Goal: Task Accomplishment & Management: Use online tool/utility

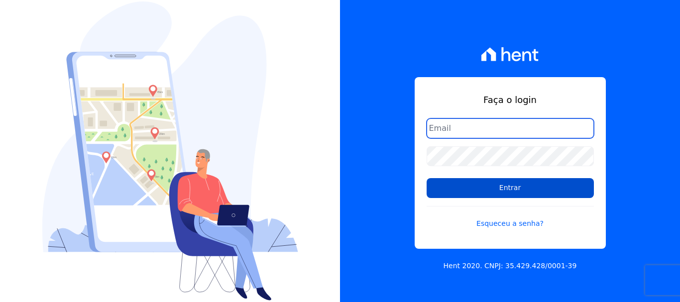
type input "amanda.colognezi@tsengenharia.com"
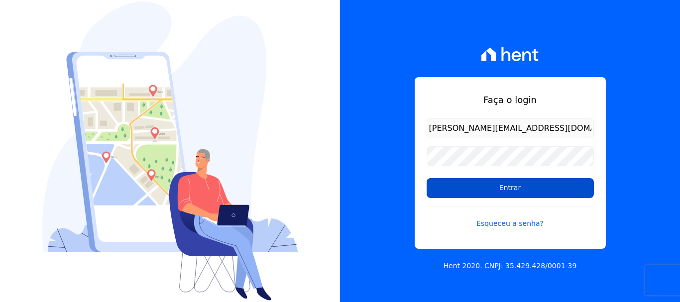
click at [510, 187] on input "Entrar" at bounding box center [510, 188] width 167 height 20
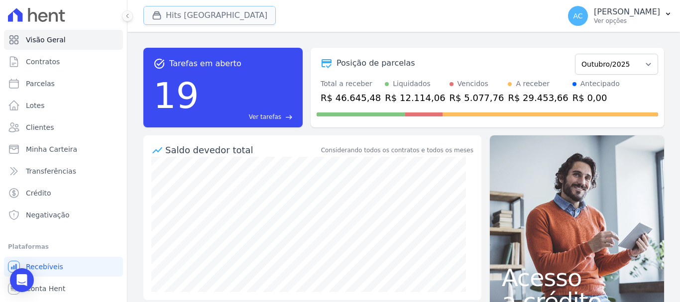
click at [191, 18] on button "Hits [GEOGRAPHIC_DATA]" at bounding box center [209, 15] width 133 height 19
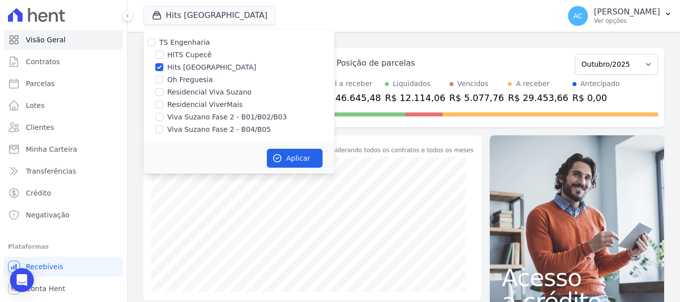
click at [178, 64] on label "Hits [GEOGRAPHIC_DATA]" at bounding box center [211, 67] width 89 height 10
click at [163, 64] on input "Hits [GEOGRAPHIC_DATA]" at bounding box center [159, 67] width 8 height 8
checkbox input "false"
click at [174, 119] on label "Viva Suzano Fase 2 - B01/B02/B03" at bounding box center [227, 117] width 120 height 10
click at [163, 119] on input "Viva Suzano Fase 2 - B01/B02/B03" at bounding box center [159, 117] width 8 height 8
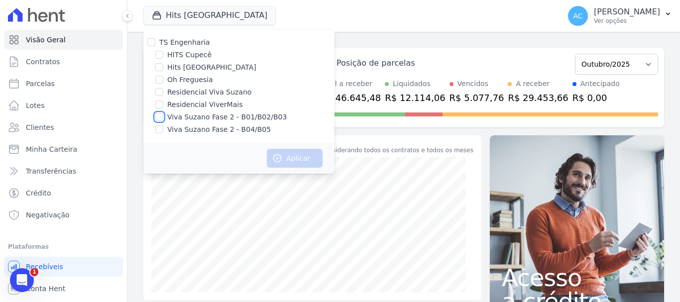
checkbox input "true"
click at [176, 130] on label "Viva Suzano Fase 2 - B04/B05" at bounding box center [219, 130] width 104 height 10
click at [163, 130] on input "Viva Suzano Fase 2 - B04/B05" at bounding box center [159, 130] width 8 height 8
checkbox input "true"
click at [207, 91] on label "Residencial Viva Suzano" at bounding box center [209, 92] width 84 height 10
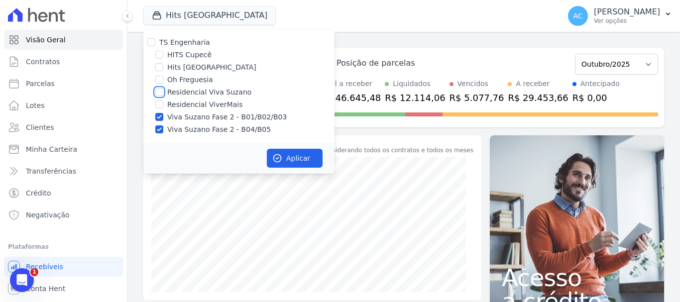
click at [163, 91] on input "Residencial Viva Suzano" at bounding box center [159, 92] width 8 height 8
checkbox input "true"
click at [300, 164] on button "Aplicar" at bounding box center [295, 158] width 56 height 19
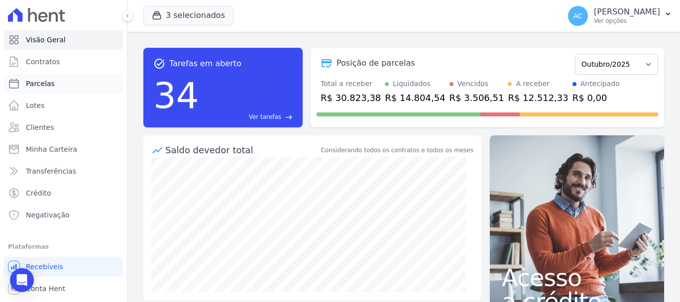
click at [62, 79] on link "Parcelas" at bounding box center [63, 84] width 119 height 20
select select
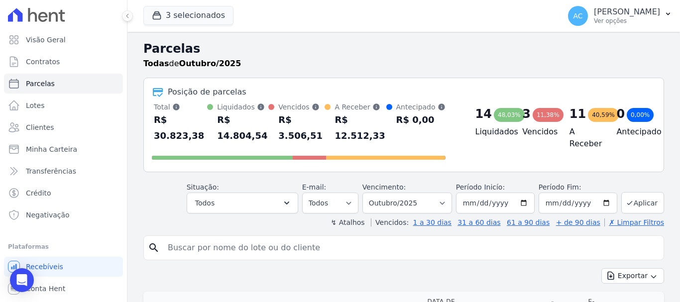
click at [236, 238] on input "search" at bounding box center [411, 248] width 498 height 20
type input "b03 17"
select select
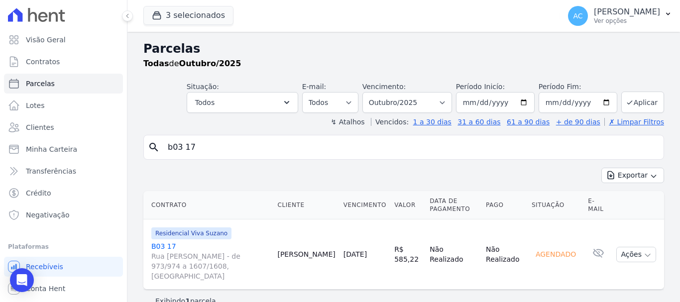
click at [169, 245] on link "B03 17 [STREET_ADDRESS][PERSON_NAME]" at bounding box center [210, 262] width 118 height 40
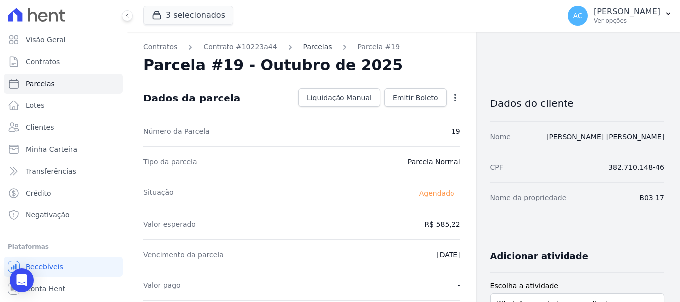
click at [304, 50] on link "Parcelas" at bounding box center [317, 47] width 29 height 10
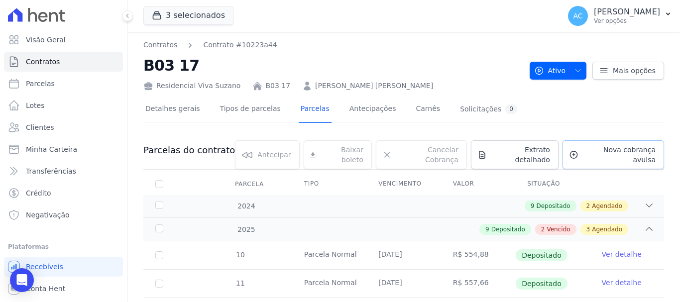
click at [598, 151] on span "Nova cobrança avulsa" at bounding box center [619, 155] width 73 height 20
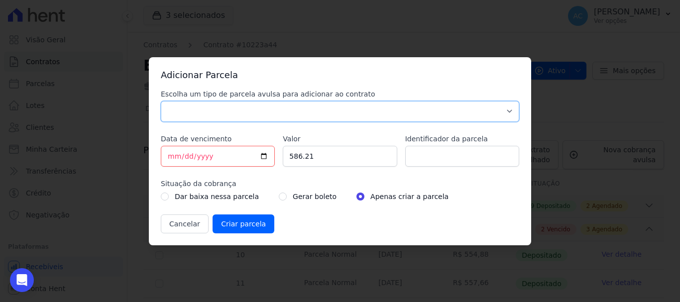
click at [387, 109] on select "Parcela Normal Sinal Caução Intercalada Chaves Pré Chaves Pós Chaves Taxas Quit…" at bounding box center [340, 111] width 359 height 21
select select "standard"
click at [161, 101] on select "Parcela Normal Sinal Caução Intercalada Chaves Pré Chaves Pós Chaves Taxas Quit…" at bounding box center [340, 111] width 359 height 21
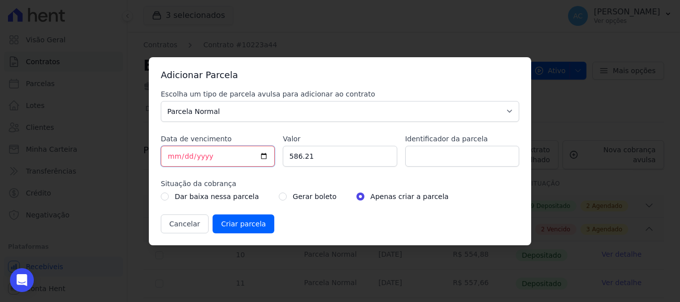
click at [170, 157] on input "[DATE]" at bounding box center [218, 156] width 114 height 21
type input "[DATE]"
drag, startPoint x: 338, startPoint y: 149, endPoint x: 258, endPoint y: 159, distance: 81.3
click at [258, 159] on div "Escolha um tipo de parcela avulsa para adicionar ao contrato Parcela Normal Sin…" at bounding box center [340, 161] width 359 height 144
type input "590.19"
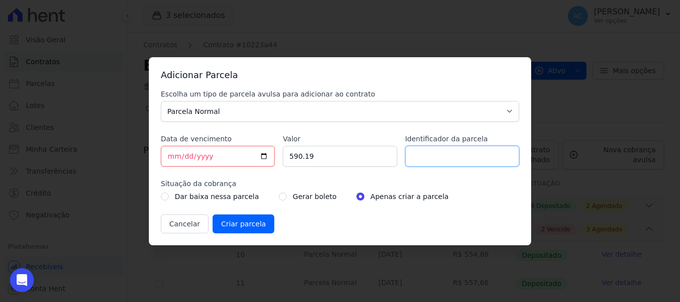
click at [459, 161] on input "Identificador da parcela" at bounding box center [462, 156] width 114 height 21
type input "10/25"
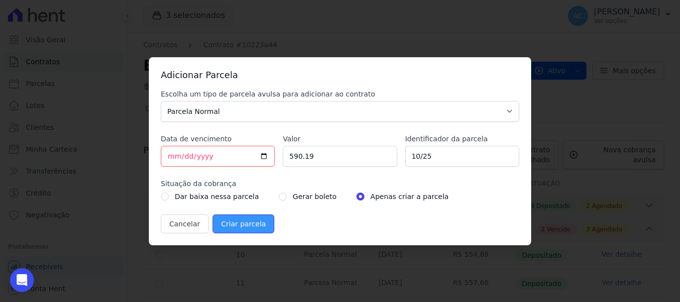
click at [242, 220] on input "Criar parcela" at bounding box center [244, 224] width 62 height 19
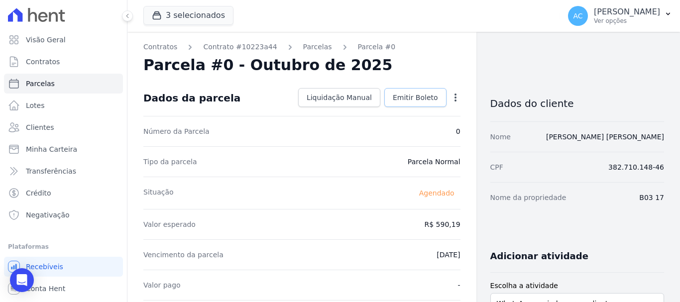
click at [427, 102] on span "Emitir Boleto" at bounding box center [415, 98] width 45 height 10
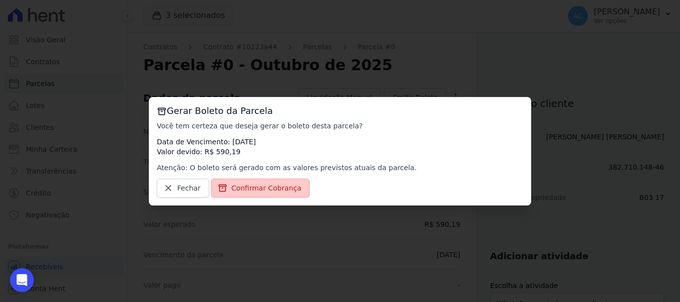
click at [268, 190] on span "Confirmar Cobrança" at bounding box center [267, 188] width 70 height 10
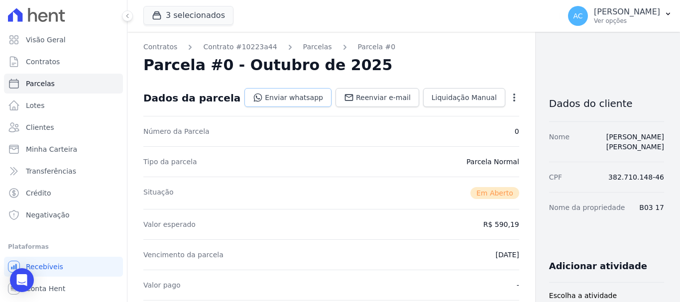
click at [275, 96] on link "Enviar whatsapp" at bounding box center [288, 97] width 87 height 19
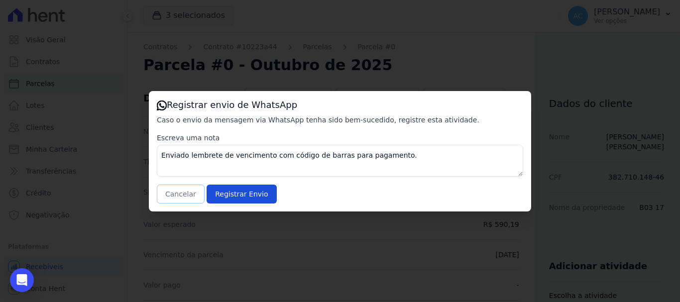
click at [176, 197] on button "Cancelar" at bounding box center [181, 194] width 48 height 19
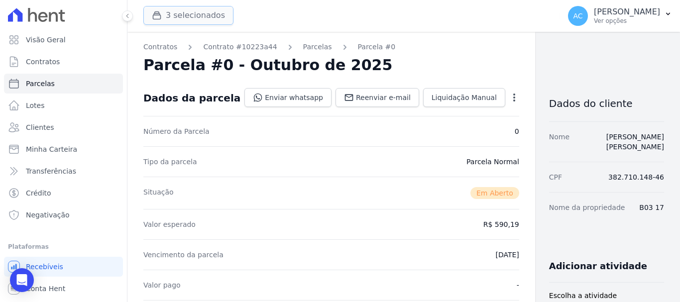
click at [183, 23] on button "3 selecionados" at bounding box center [188, 15] width 90 height 19
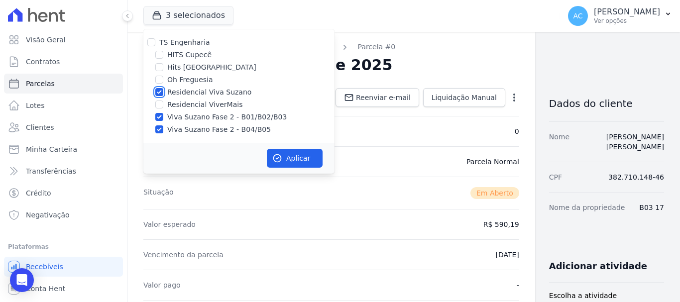
click at [156, 93] on input "Residencial Viva Suzano" at bounding box center [159, 92] width 8 height 8
checkbox input "false"
click at [160, 82] on input "Oh Freguesia" at bounding box center [159, 80] width 8 height 8
checkbox input "true"
click at [156, 118] on input "Viva Suzano Fase 2 - B01/B02/B03" at bounding box center [159, 117] width 8 height 8
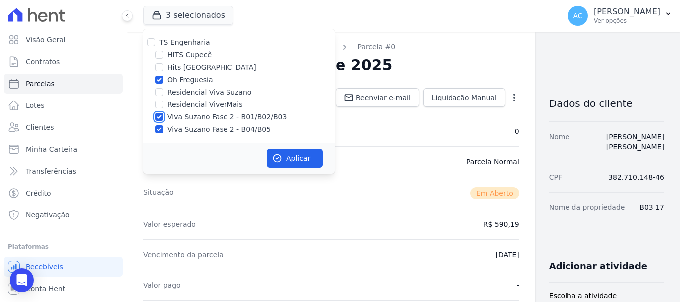
checkbox input "false"
click at [158, 129] on input "Viva Suzano Fase 2 - B04/B05" at bounding box center [159, 130] width 8 height 8
checkbox input "false"
click at [284, 157] on button "Aplicar" at bounding box center [295, 158] width 56 height 19
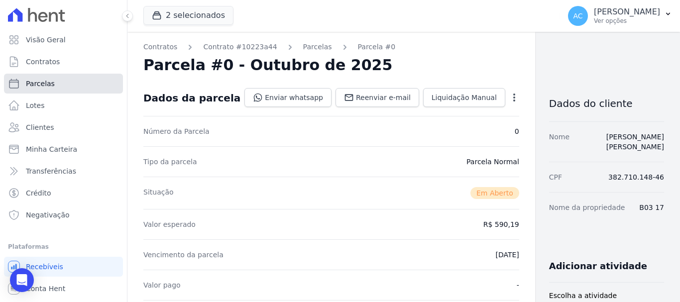
click at [56, 78] on link "Parcelas" at bounding box center [63, 84] width 119 height 20
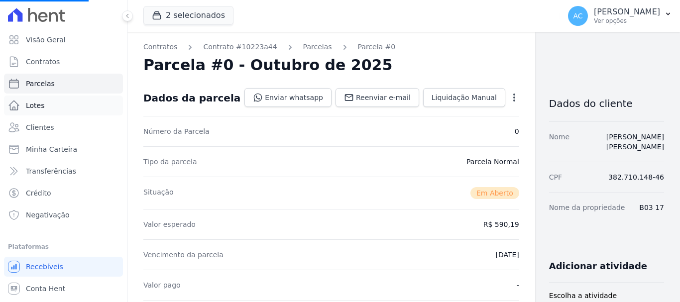
select select
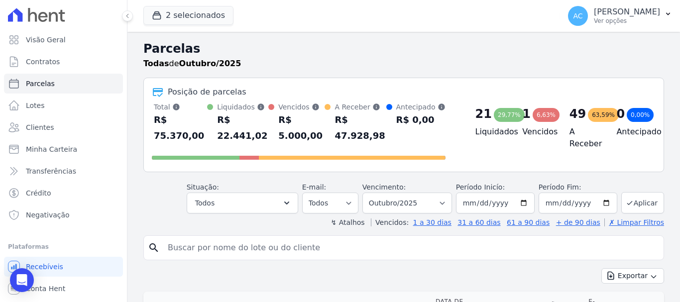
click at [216, 252] on input "search" at bounding box center [411, 248] width 498 height 20
type input "081"
select select
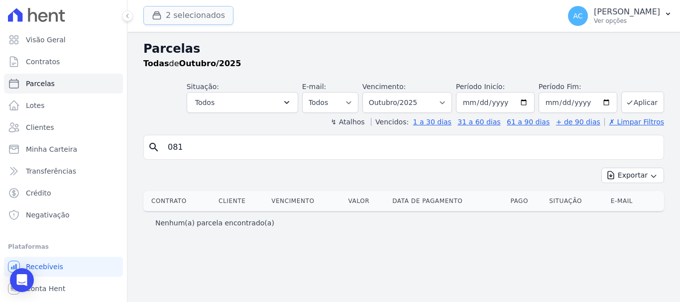
click at [195, 13] on button "2 selecionados" at bounding box center [188, 15] width 90 height 19
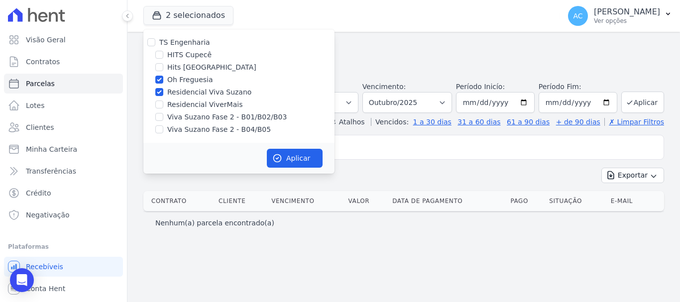
click at [185, 92] on label "Residencial Viva Suzano" at bounding box center [209, 92] width 84 height 10
click at [163, 92] on input "Residencial Viva Suzano" at bounding box center [159, 92] width 8 height 8
checkbox input "false"
click at [299, 161] on button "Aplicar" at bounding box center [295, 158] width 56 height 19
select select
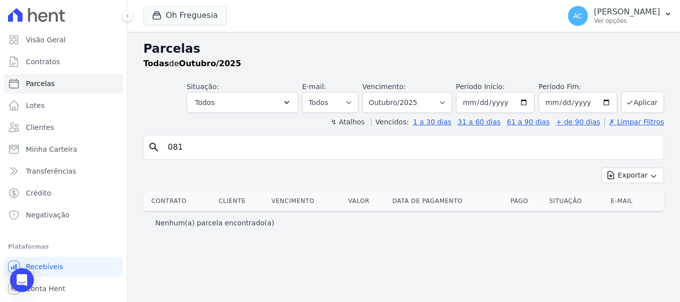
click at [267, 148] on input "081" at bounding box center [411, 147] width 498 height 20
select select
click at [52, 128] on link "Clientes" at bounding box center [63, 128] width 119 height 20
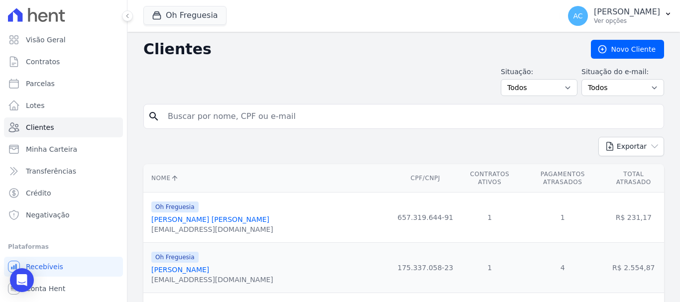
click at [244, 113] on input "search" at bounding box center [411, 117] width 498 height 20
type input "marilia"
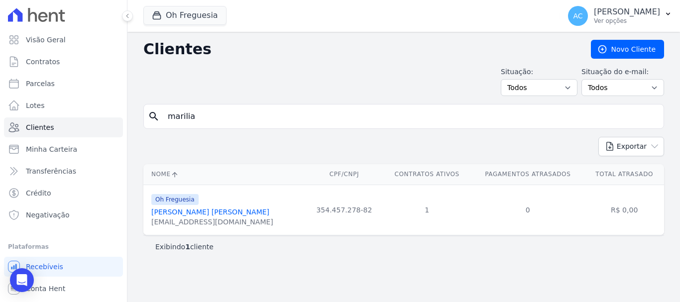
click at [203, 214] on link "[PERSON_NAME] [PERSON_NAME]" at bounding box center [210, 212] width 118 height 8
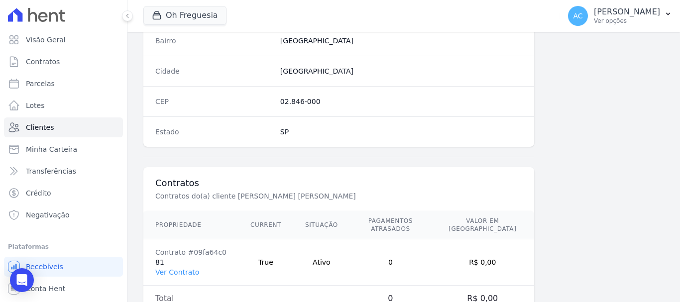
scroll to position [630, 0]
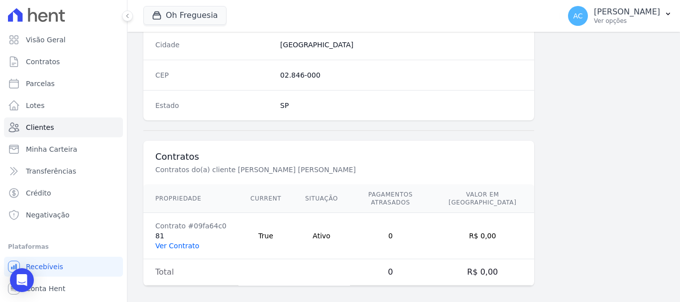
click at [180, 242] on link "Ver Contrato" at bounding box center [177, 246] width 44 height 8
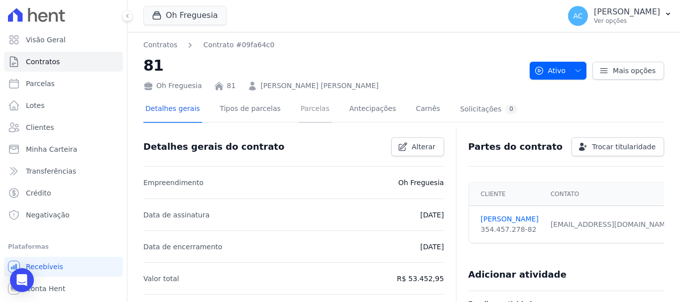
click at [299, 105] on link "Parcelas" at bounding box center [315, 110] width 33 height 26
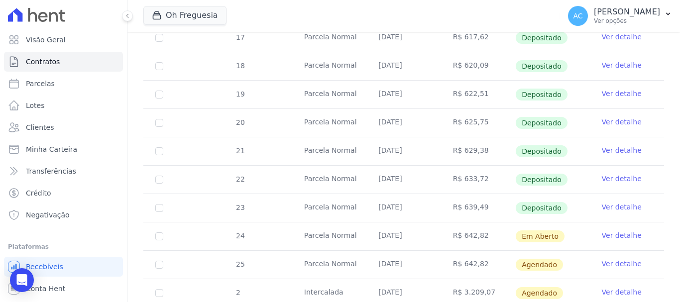
scroll to position [299, 0]
click at [612, 230] on link "Ver detalhe" at bounding box center [622, 235] width 40 height 10
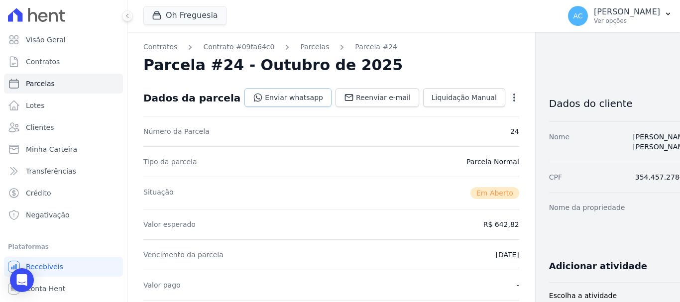
click at [266, 98] on link "Enviar whatsapp" at bounding box center [288, 97] width 87 height 19
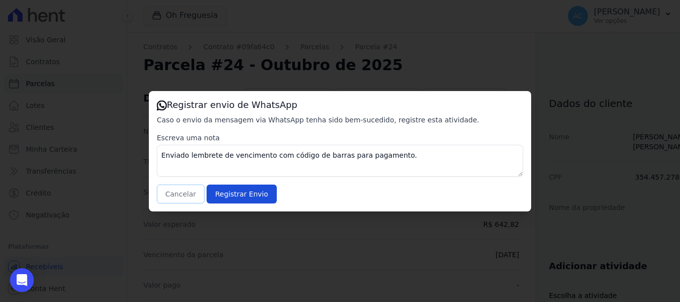
click at [180, 189] on button "Cancelar" at bounding box center [181, 194] width 48 height 19
